Goal: Task Accomplishment & Management: Use online tool/utility

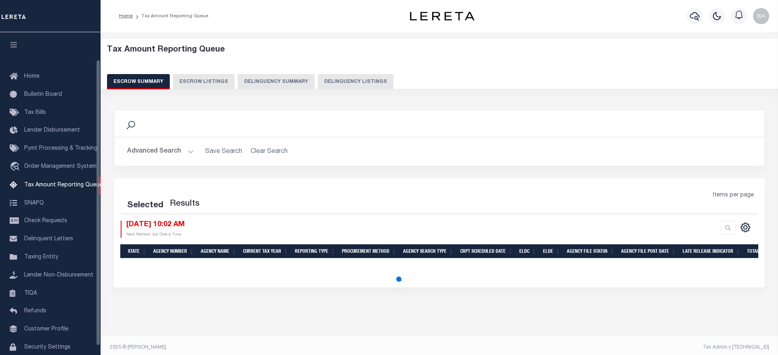
select select "100"
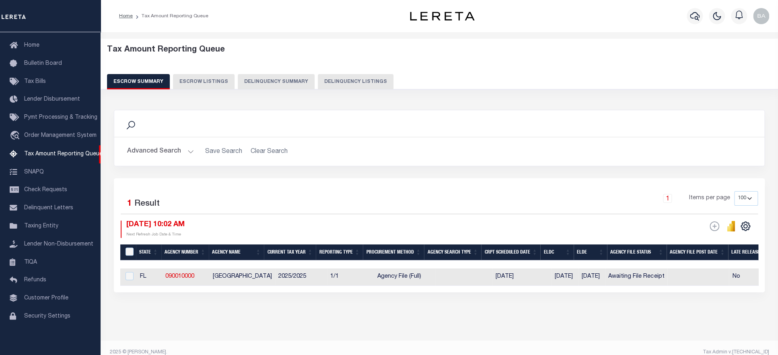
scroll to position [0, 145]
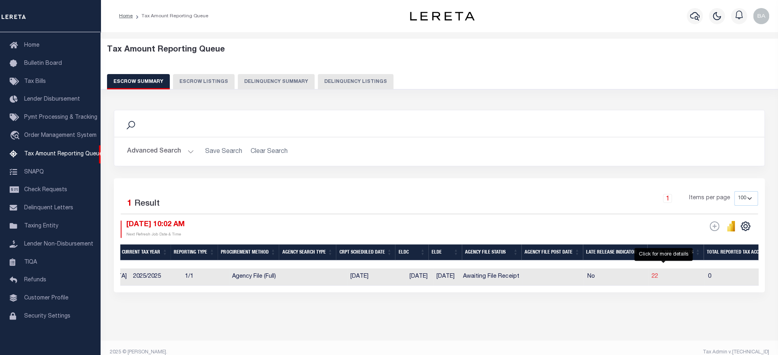
click at [658, 278] on span "22" at bounding box center [655, 277] width 6 height 6
select select "100"
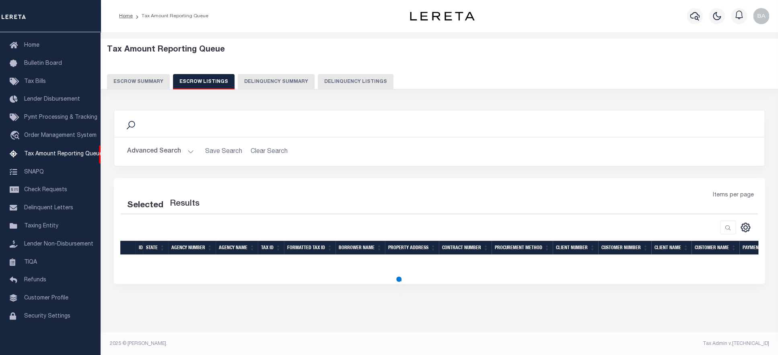
select select "100"
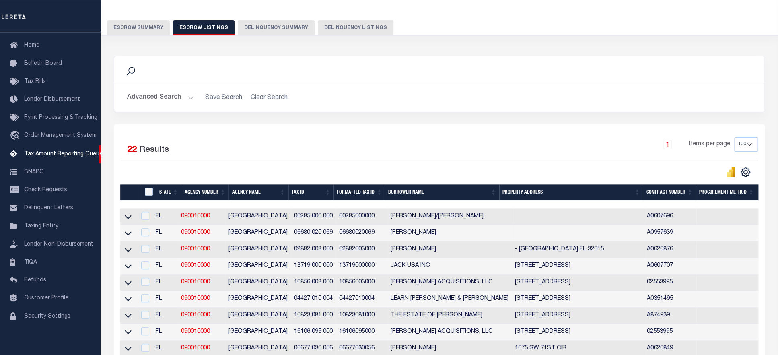
scroll to position [124, 0]
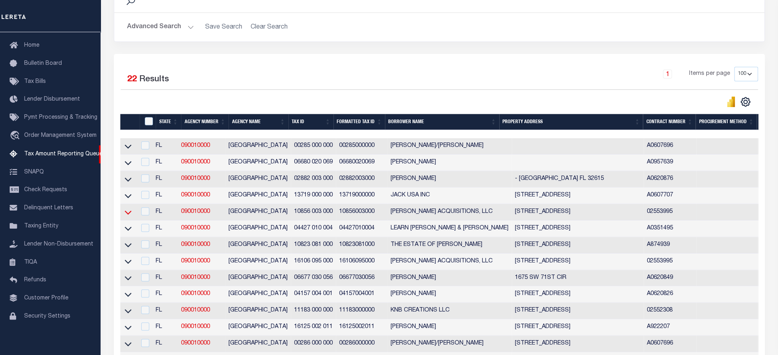
click at [128, 217] on icon at bounding box center [128, 212] width 7 height 8
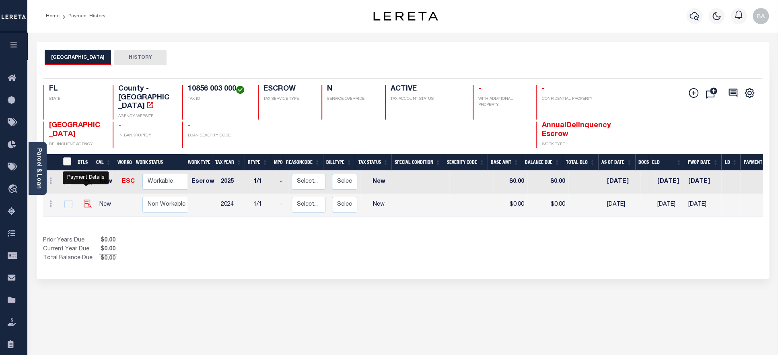
click at [85, 200] on img "" at bounding box center [88, 204] width 8 height 8
checkbox input "true"
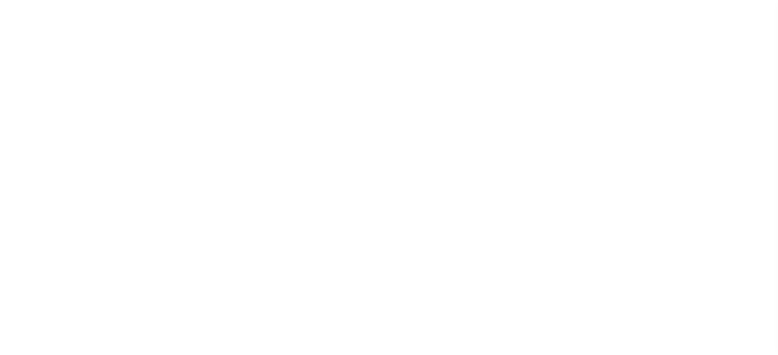
select select "NW2"
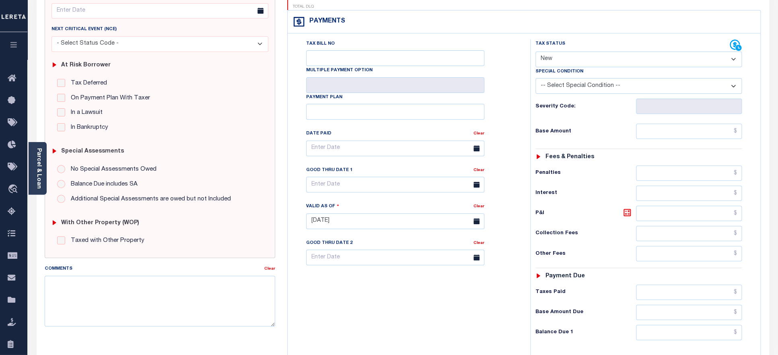
scroll to position [124, 0]
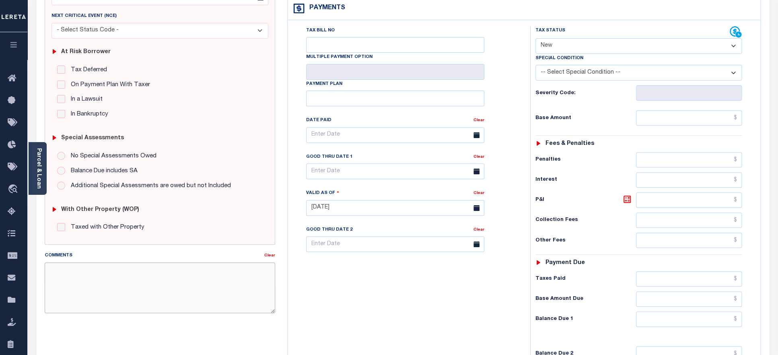
click at [134, 281] on textarea "Comments" at bounding box center [160, 287] width 231 height 51
type textarea "."
type input "[DATE]"
click at [388, 321] on div "Tax Bill No Multiple Payment Option Payment Plan Clear" at bounding box center [407, 203] width 235 height 355
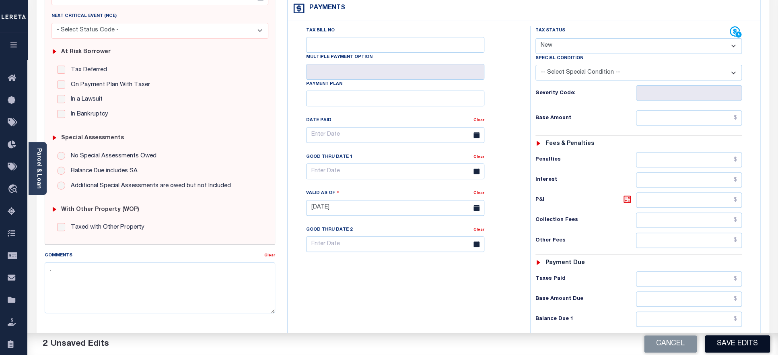
click at [734, 347] on button "Save Edits" at bounding box center [737, 343] width 65 height 17
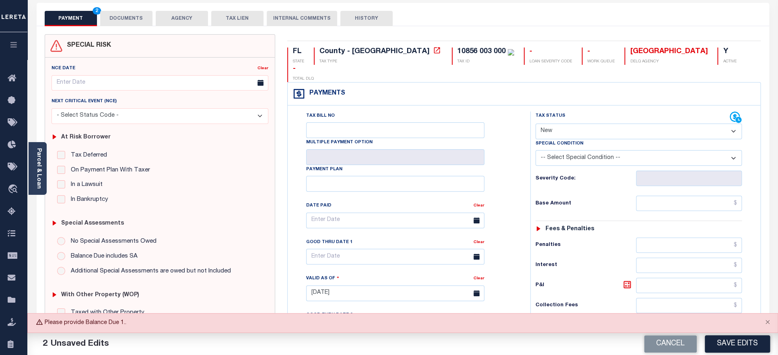
scroll to position [0, 0]
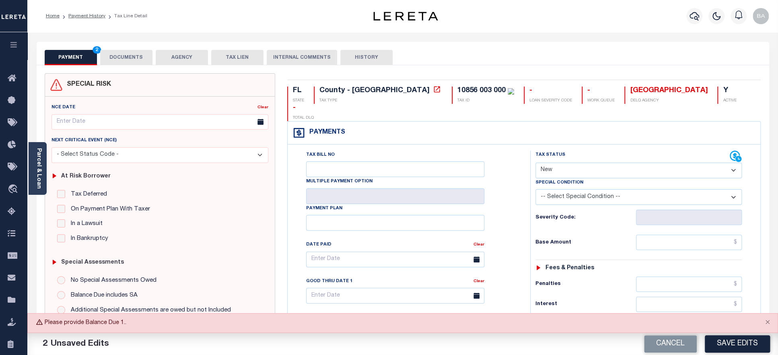
click at [11, 44] on icon "button" at bounding box center [13, 44] width 9 height 7
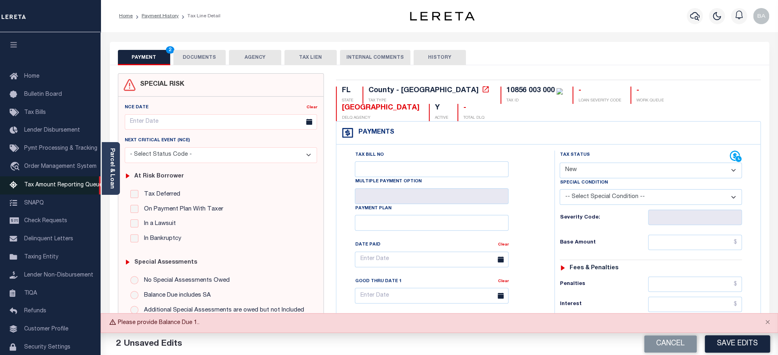
click at [58, 187] on span "Tax Amount Reporting Queue" at bounding box center [63, 185] width 78 height 6
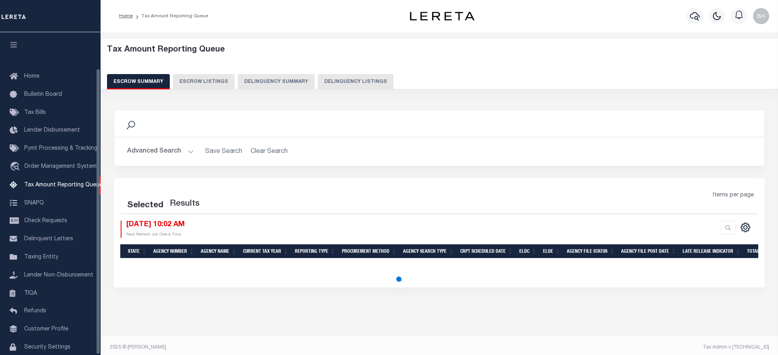
select select "100"
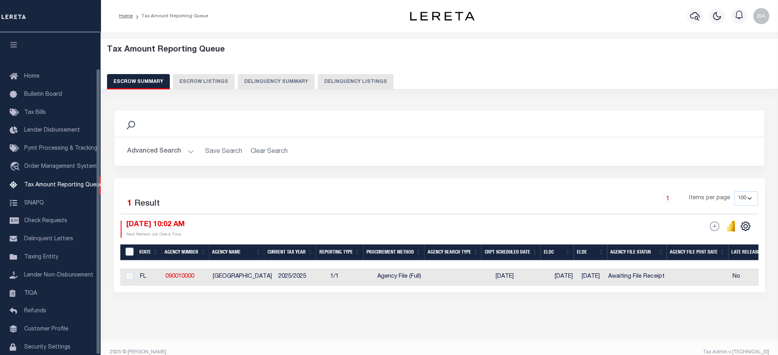
scroll to position [41, 0]
